Goal: Communication & Community: Participate in discussion

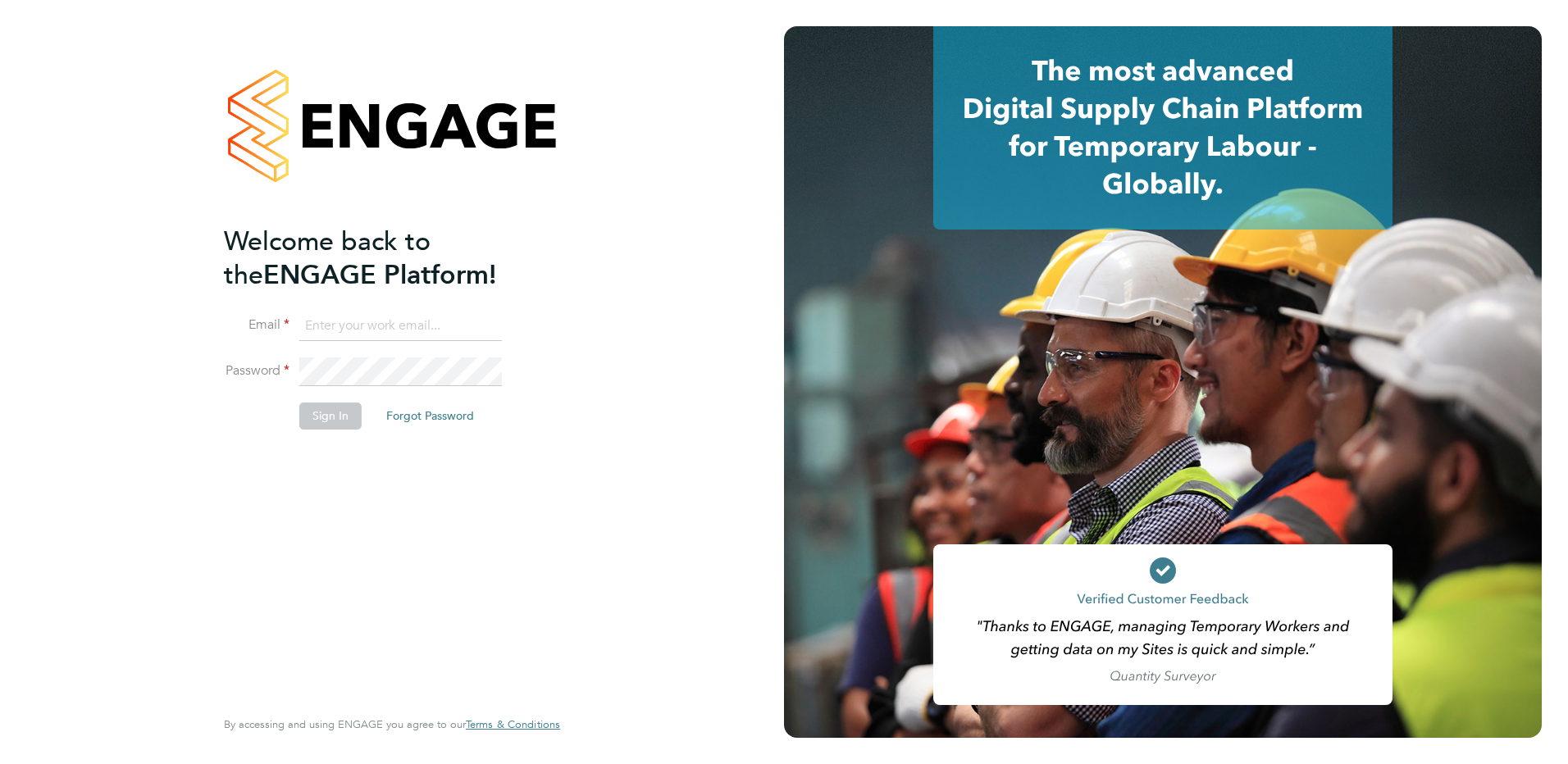
click at [346, 323] on input at bounding box center [401, 326] width 203 height 29
type input "karen.marcelline@ncclondon.ac.uk"
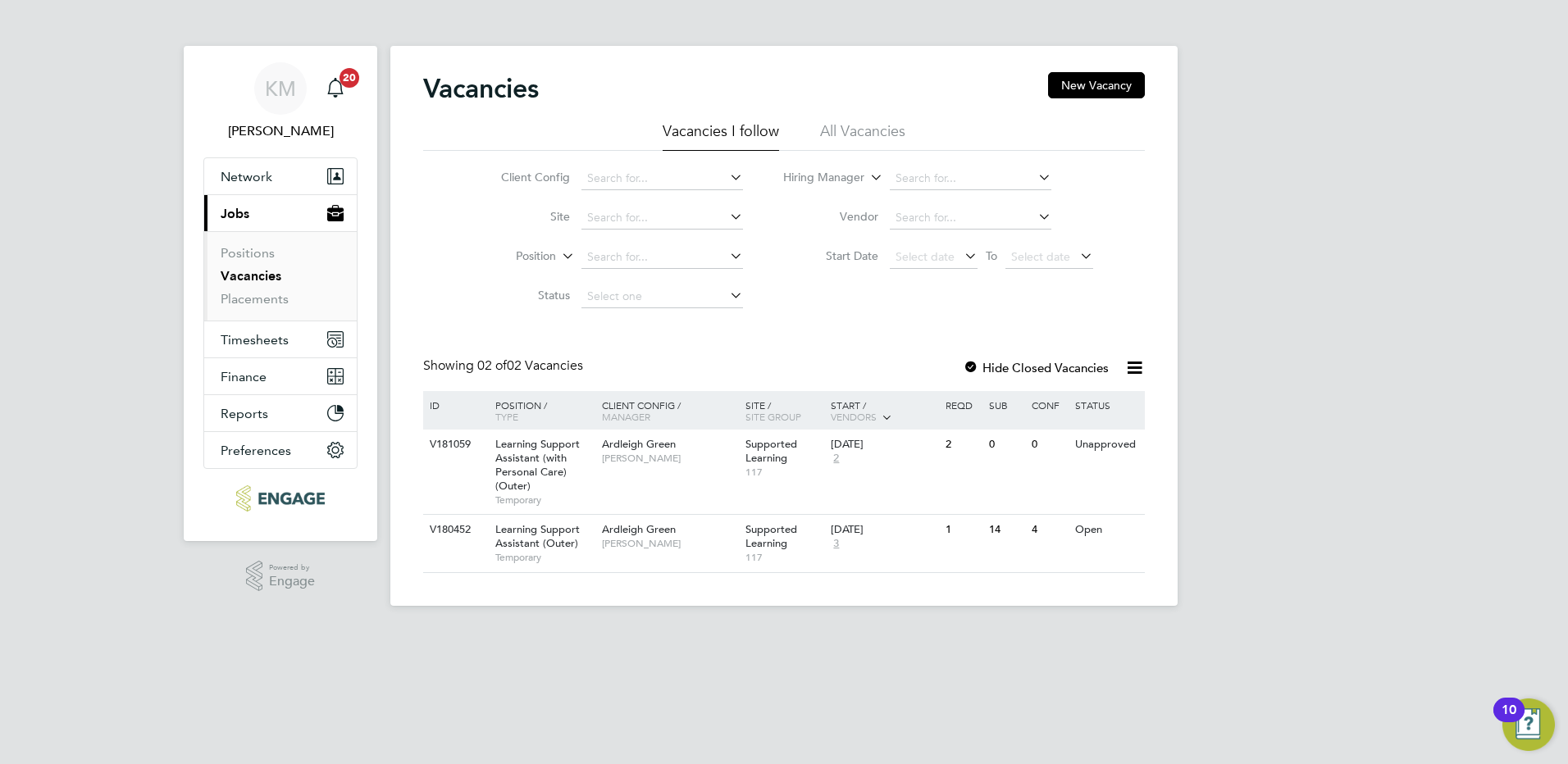
click at [260, 275] on link "Vacancies" at bounding box center [251, 275] width 61 height 16
click at [1122, 529] on icon at bounding box center [1122, 531] width 17 height 20
click at [1084, 566] on li "View Details" at bounding box center [1082, 567] width 95 height 23
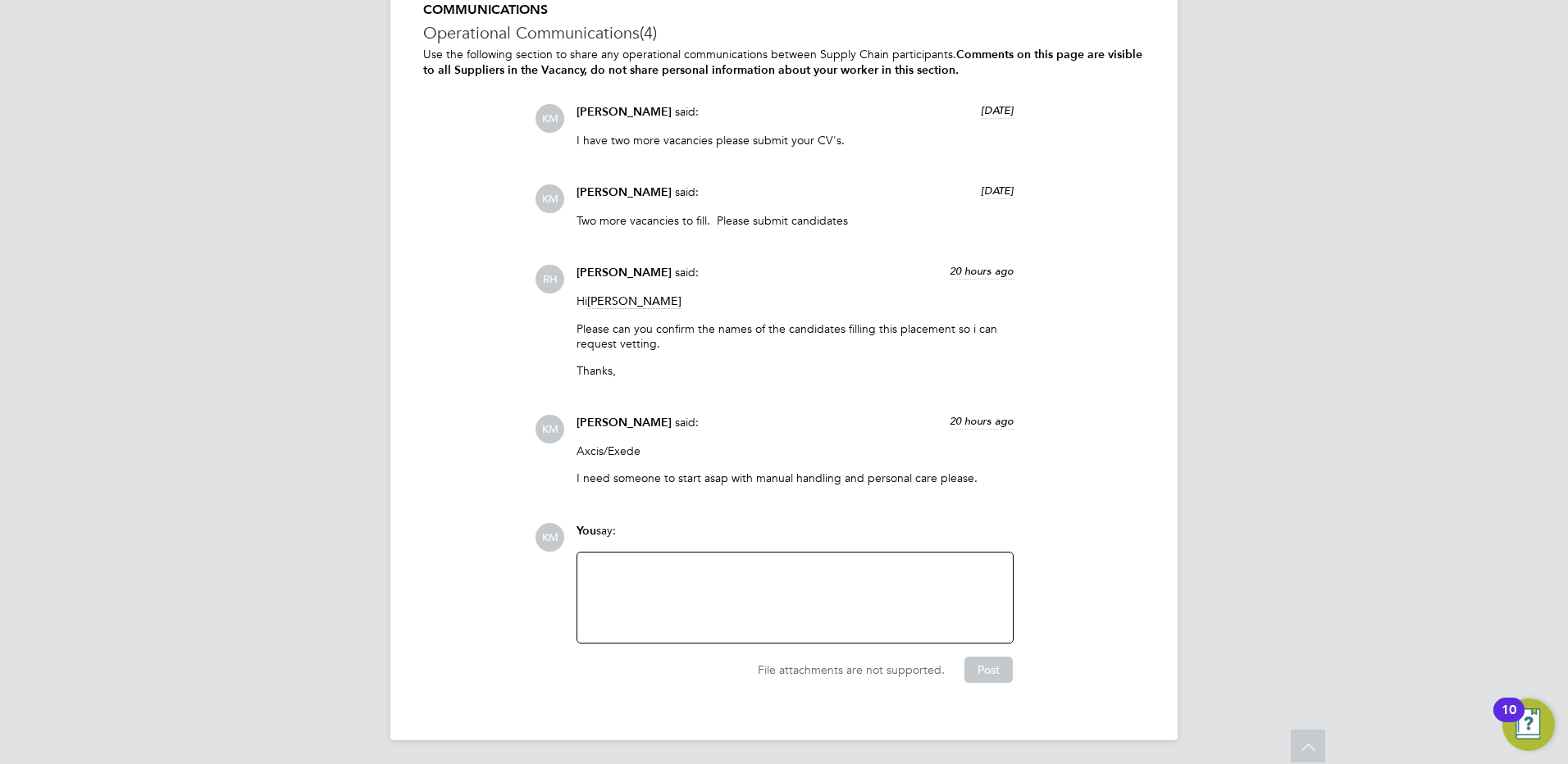
click at [645, 577] on div at bounding box center [794, 597] width 416 height 70
drag, startPoint x: 854, startPoint y: 569, endPoint x: 968, endPoint y: 568, distance: 114.0
click at [968, 568] on div "Axcis/Exede - One more candidate required please with personal care" at bounding box center [794, 597] width 416 height 70
click at [983, 659] on button "Post" at bounding box center [989, 669] width 49 height 26
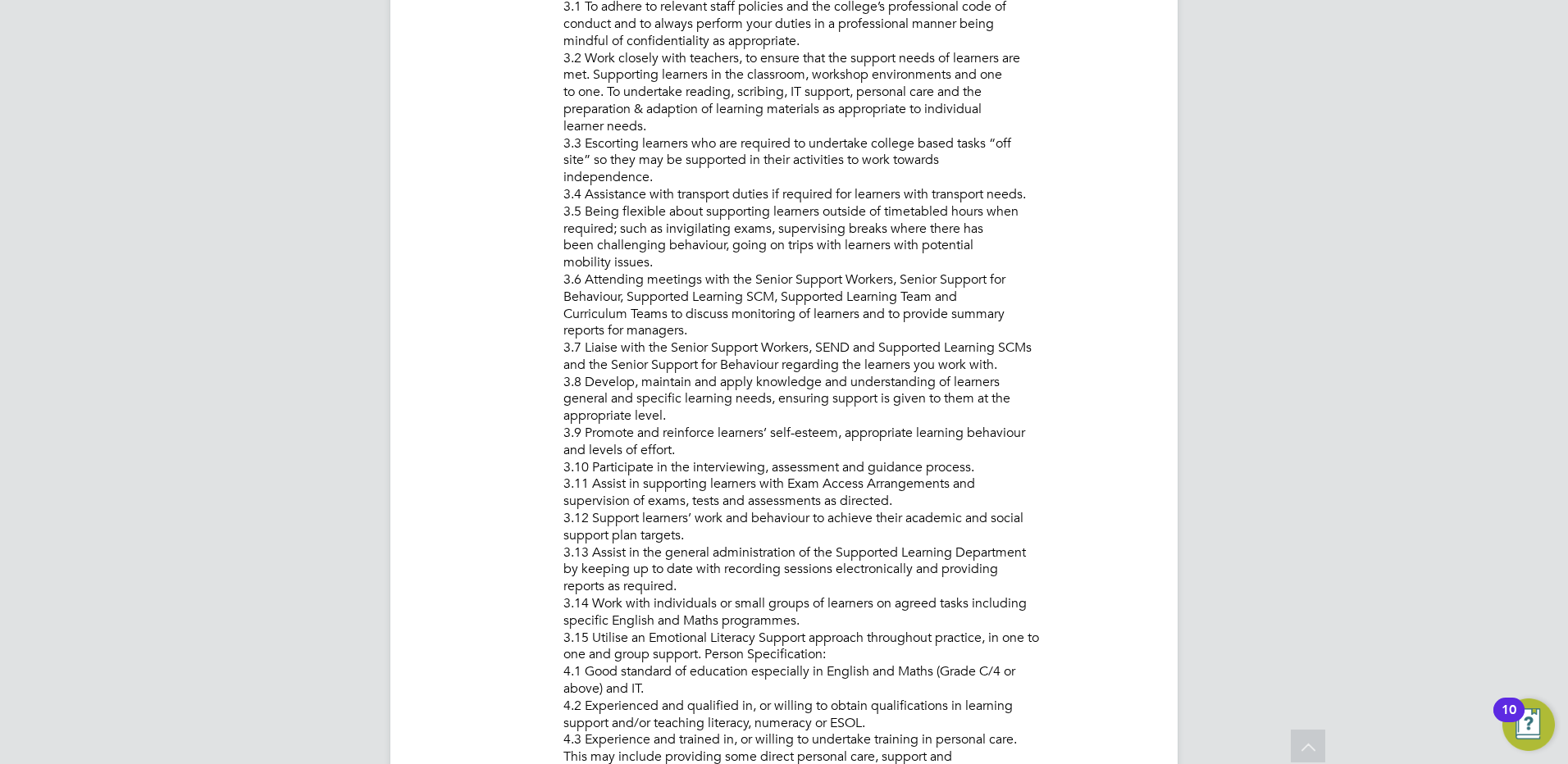
scroll to position [951, 0]
